Goal: Task Accomplishment & Management: Use online tool/utility

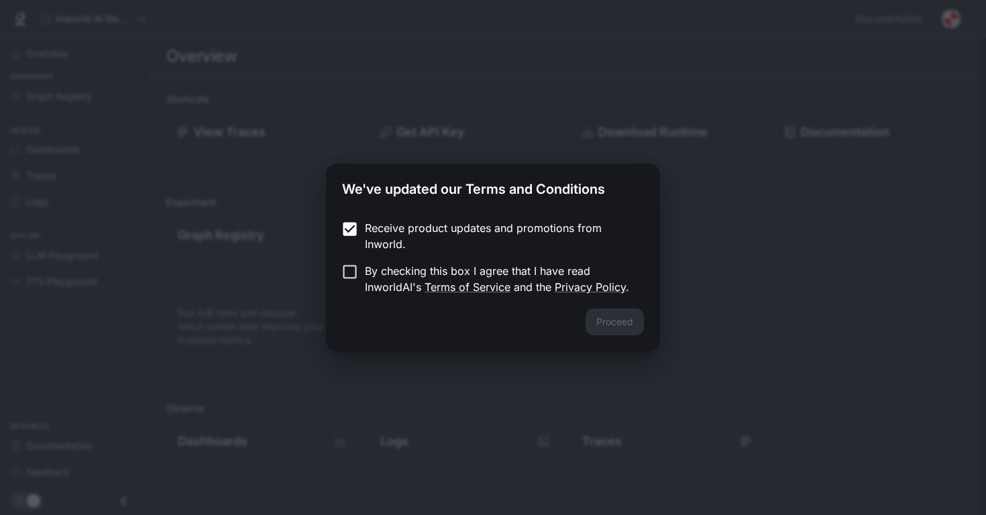
click at [356, 256] on form "Receive product updates and promotions from Inworld. By checking this box I agr…" at bounding box center [493, 257] width 302 height 75
click at [595, 333] on button "Proceed" at bounding box center [614, 321] width 58 height 27
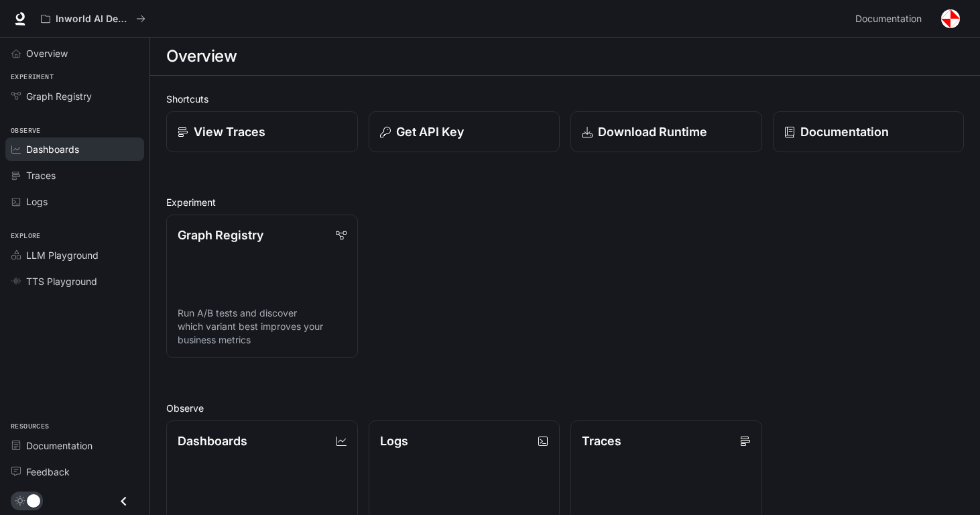
click at [71, 148] on span "Dashboards" at bounding box center [52, 149] width 53 height 14
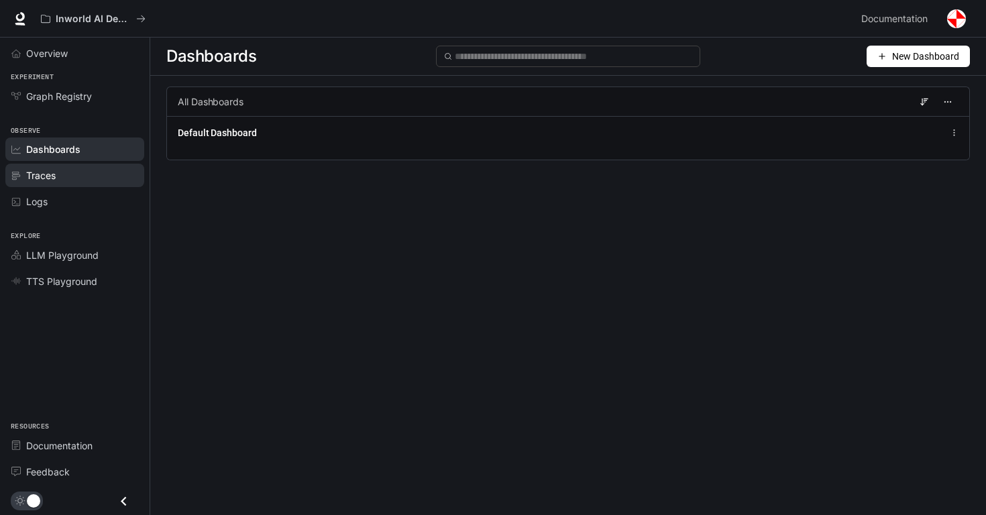
click at [111, 174] on div "Traces" at bounding box center [82, 175] width 112 height 14
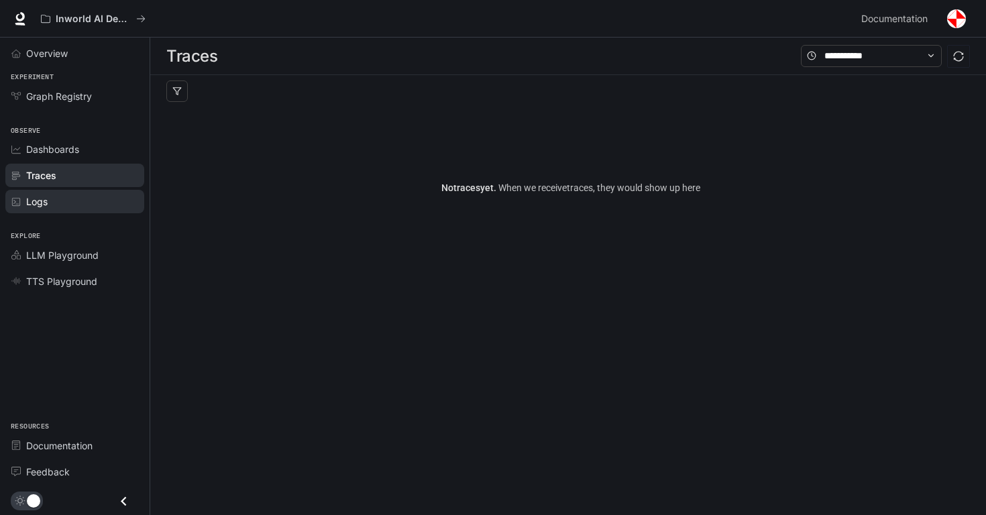
click at [105, 203] on div "Logs" at bounding box center [82, 201] width 112 height 14
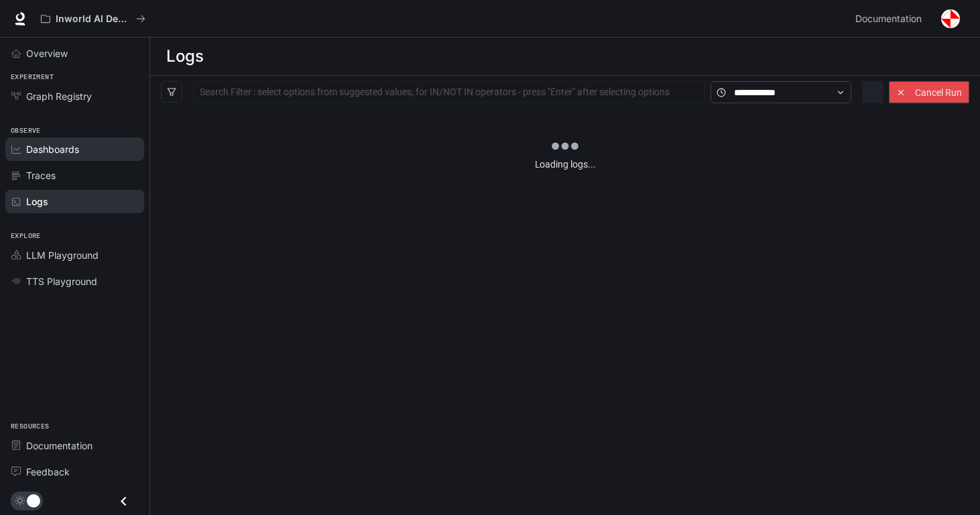
click at [105, 156] on div "Dashboards" at bounding box center [82, 149] width 112 height 14
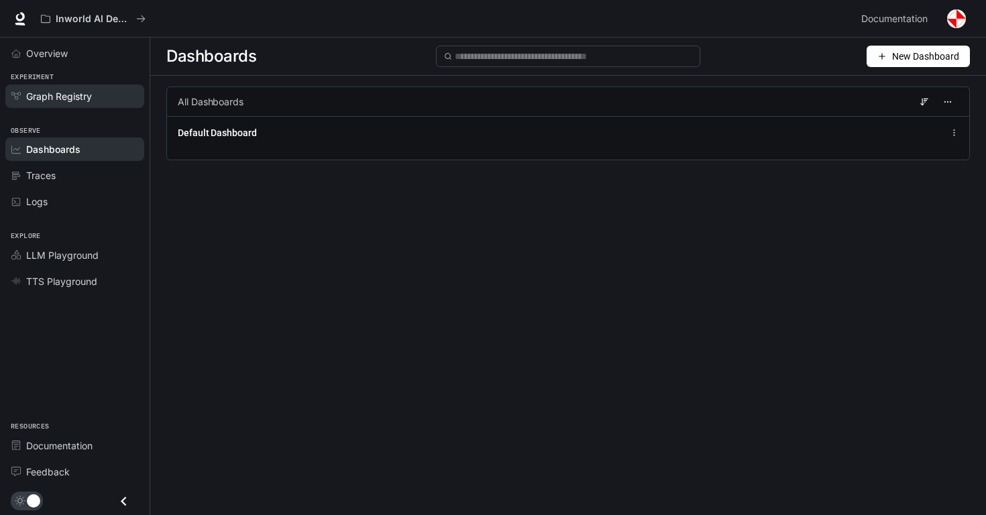
click at [101, 91] on div "Graph Registry" at bounding box center [82, 96] width 112 height 14
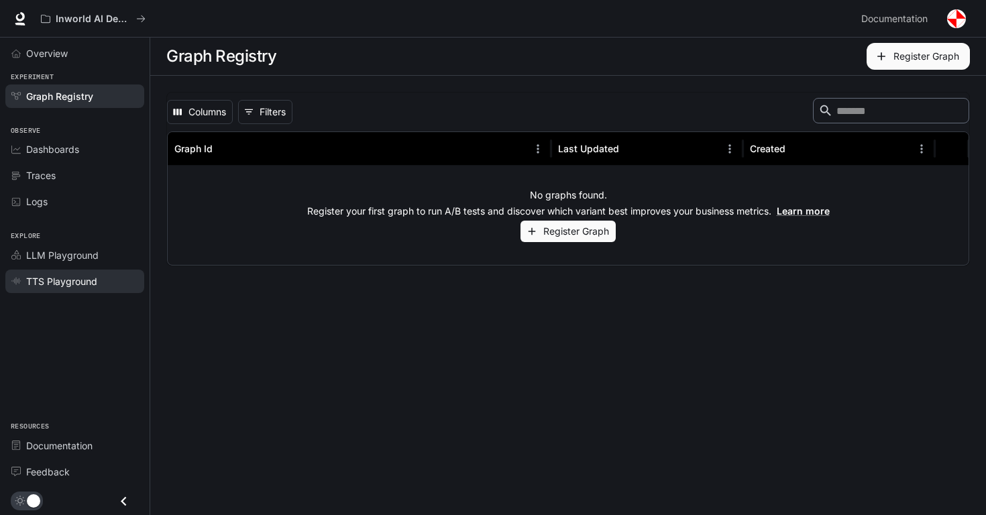
click at [119, 276] on div "TTS Playground" at bounding box center [82, 281] width 112 height 14
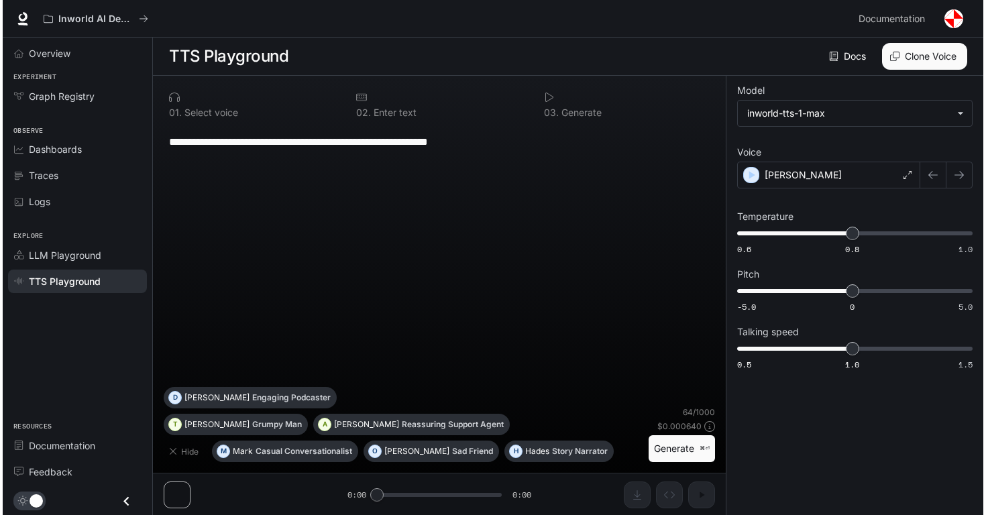
scroll to position [1, 0]
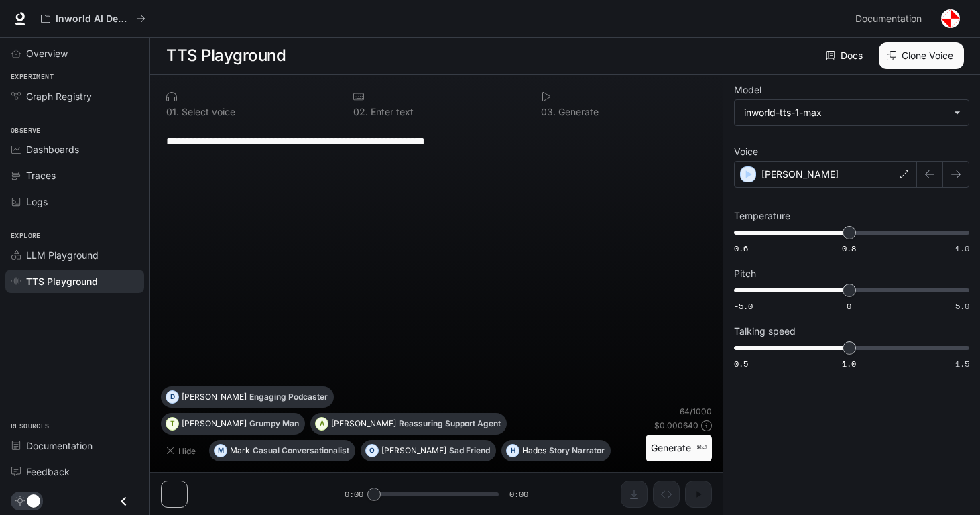
click at [944, 26] on button "button" at bounding box center [950, 18] width 27 height 27
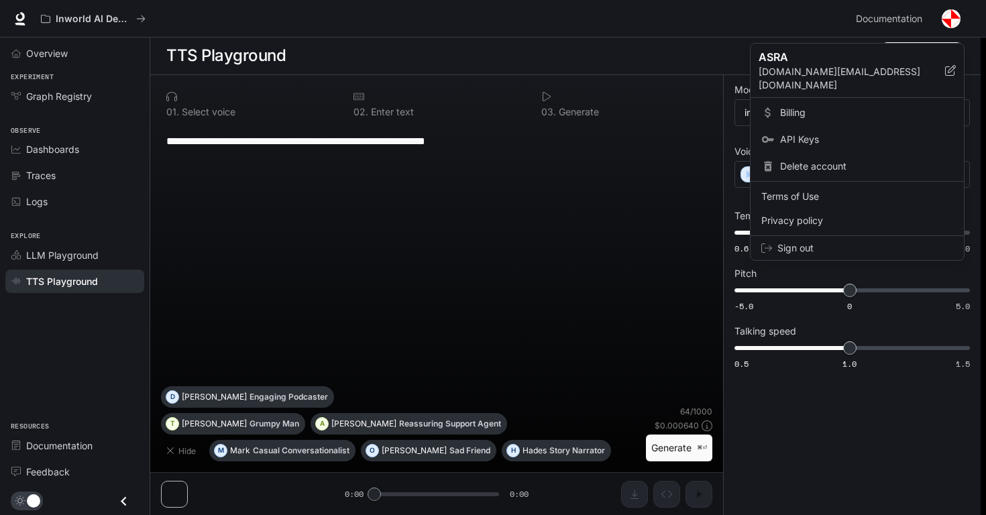
click at [803, 106] on span "Billing" at bounding box center [866, 112] width 173 height 13
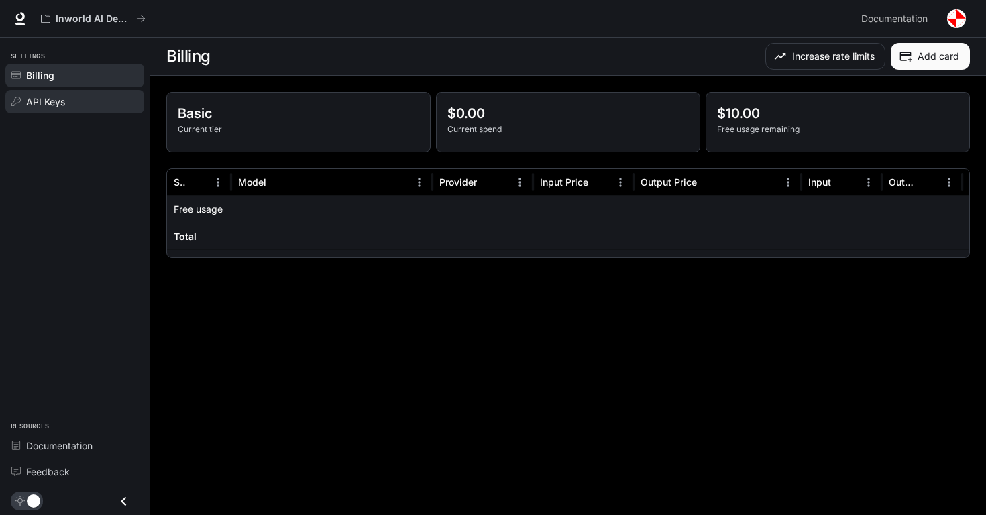
click at [47, 93] on link "API Keys" at bounding box center [74, 101] width 139 height 23
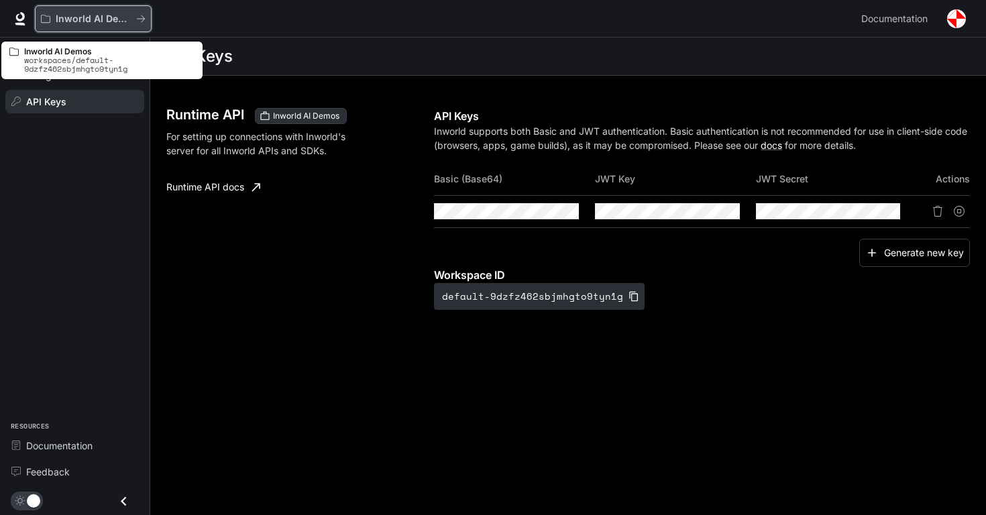
click at [85, 22] on p "Inworld AI Demos" at bounding box center [93, 18] width 75 height 11
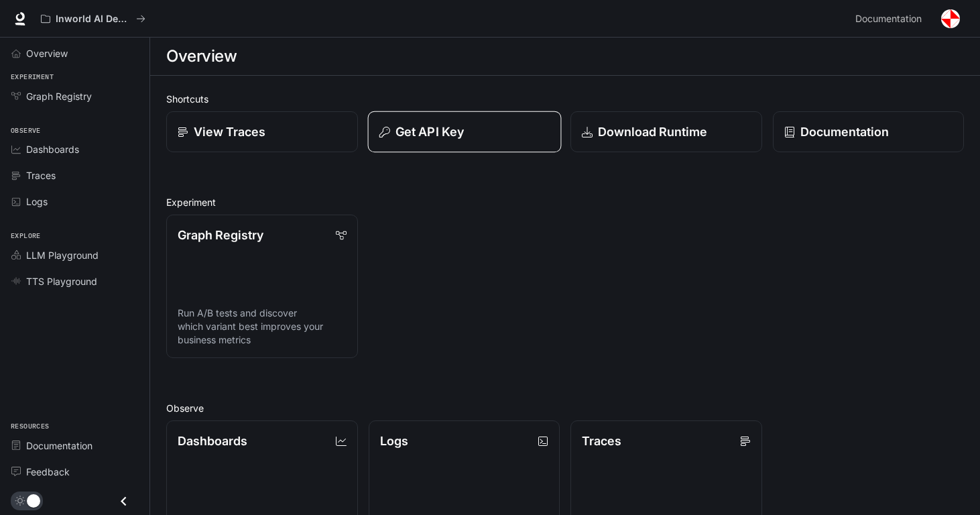
click at [451, 121] on button "Get API Key" at bounding box center [463, 132] width 193 height 42
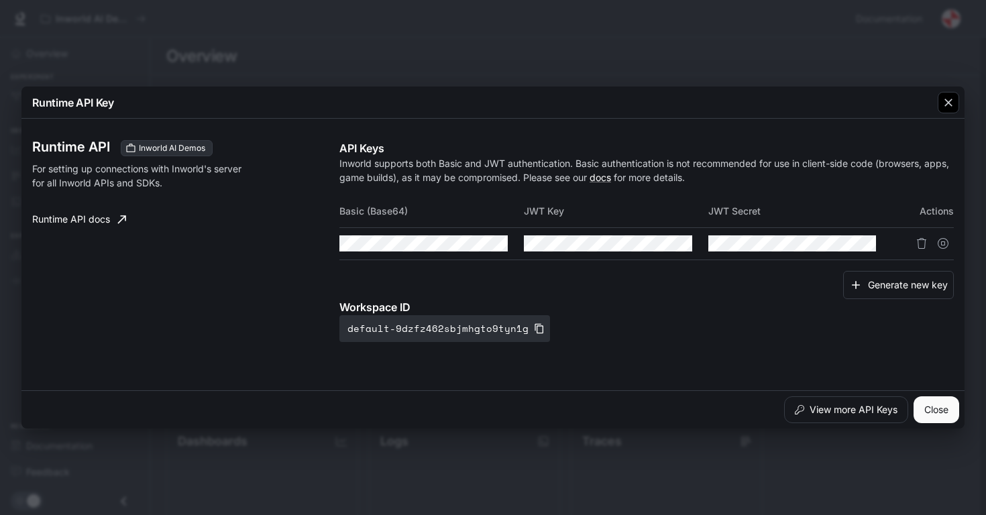
click at [951, 105] on icon "button" at bounding box center [947, 102] width 13 height 13
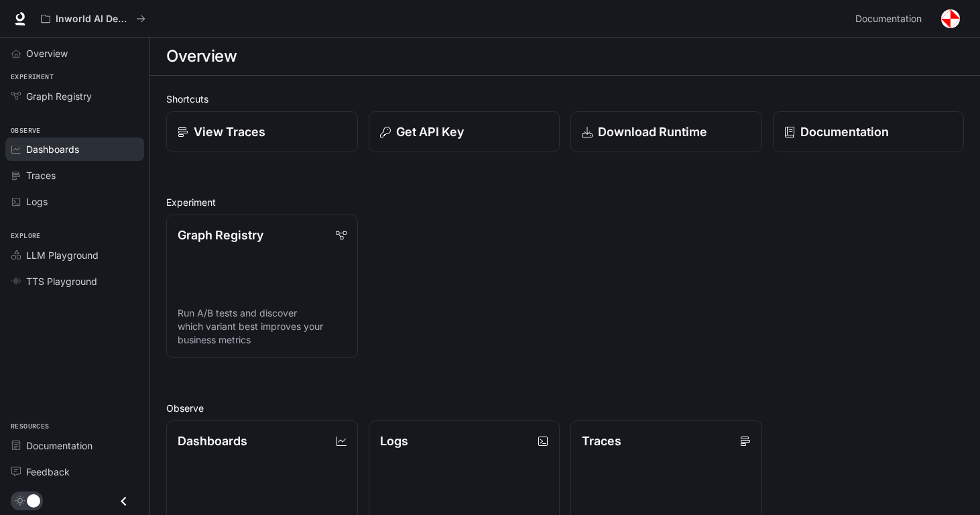
click at [66, 153] on span "Dashboards" at bounding box center [52, 149] width 53 height 14
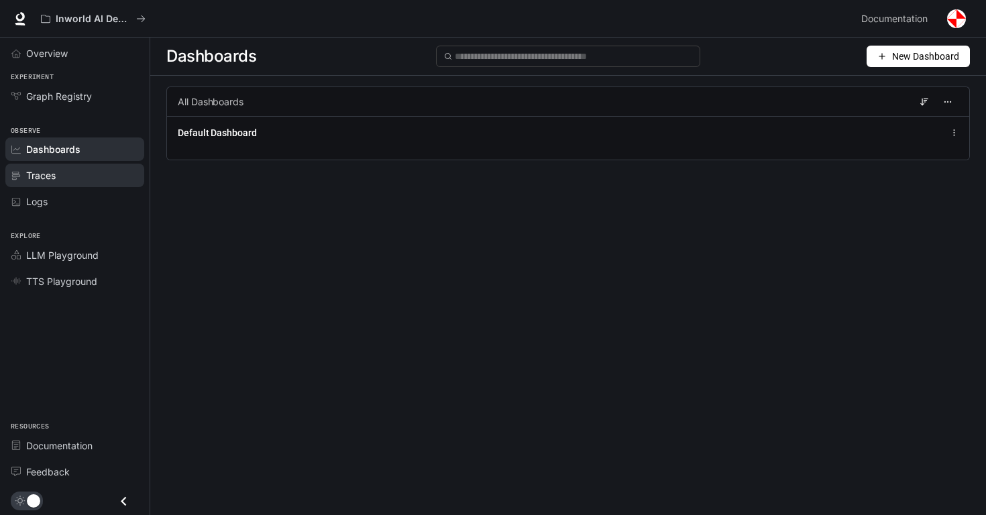
click at [67, 176] on div "Traces" at bounding box center [82, 175] width 112 height 14
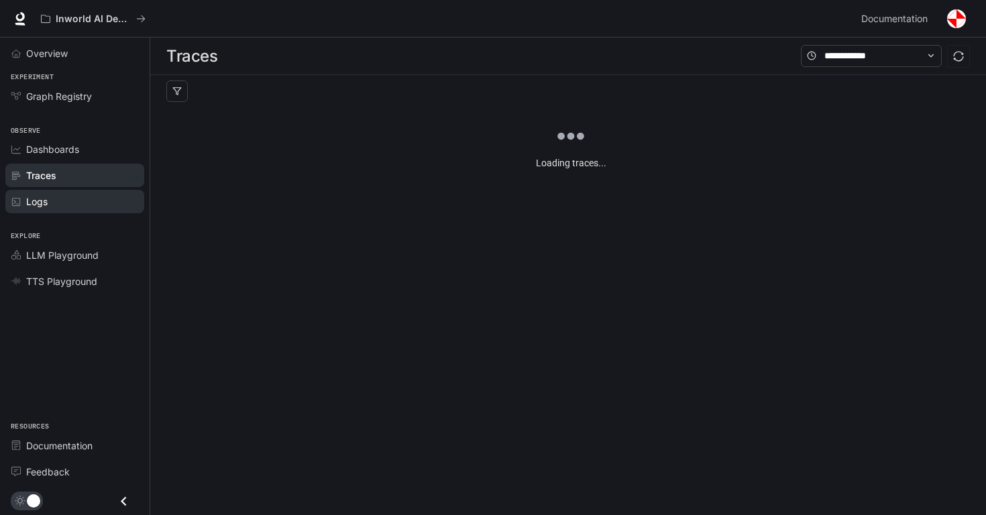
click at [70, 211] on link "Logs" at bounding box center [74, 201] width 139 height 23
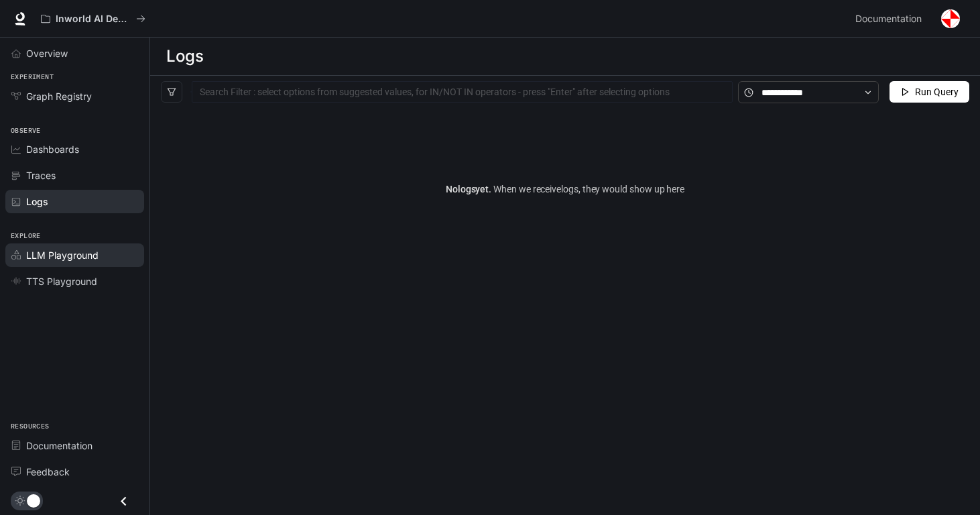
click at [74, 251] on span "LLM Playground" at bounding box center [62, 255] width 72 height 14
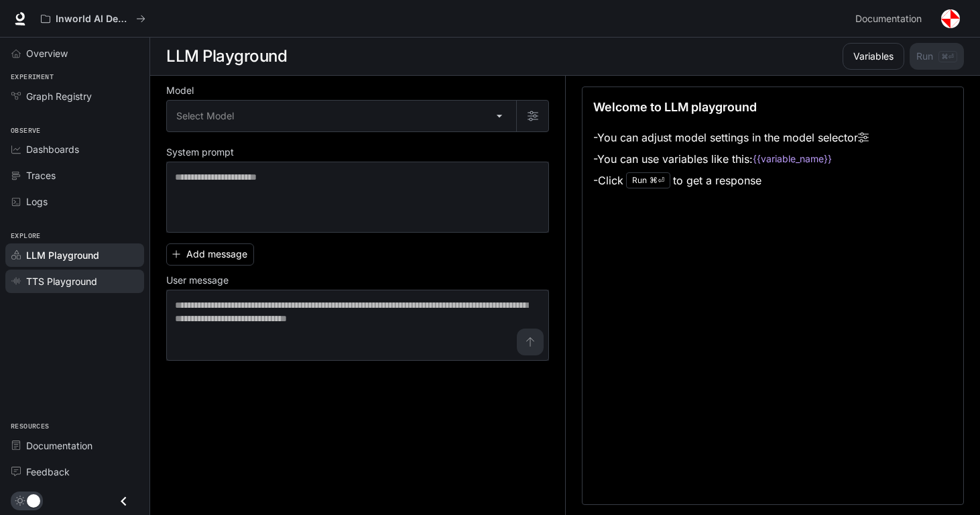
click at [82, 277] on span "TTS Playground" at bounding box center [61, 281] width 71 height 14
